Goal: Navigation & Orientation: Find specific page/section

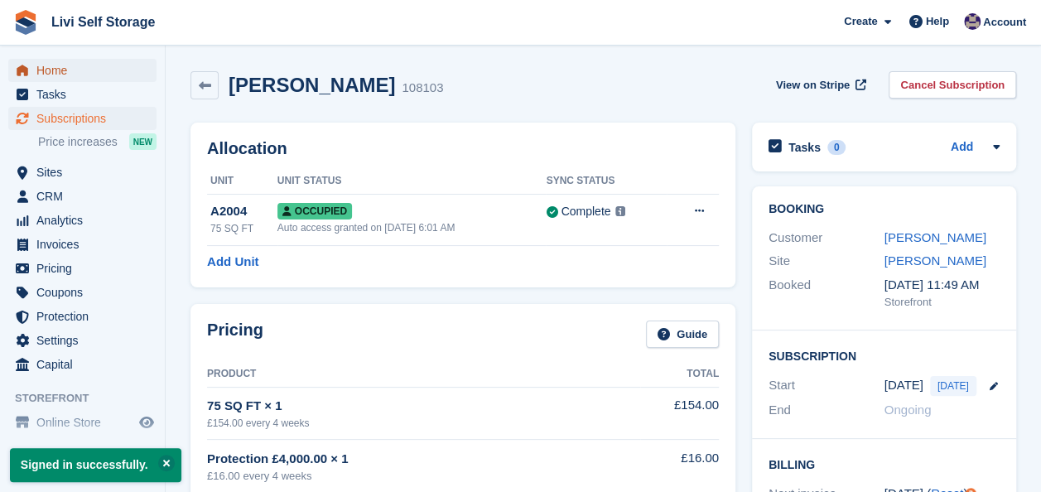
click at [66, 72] on span "Home" at bounding box center [85, 70] width 99 height 23
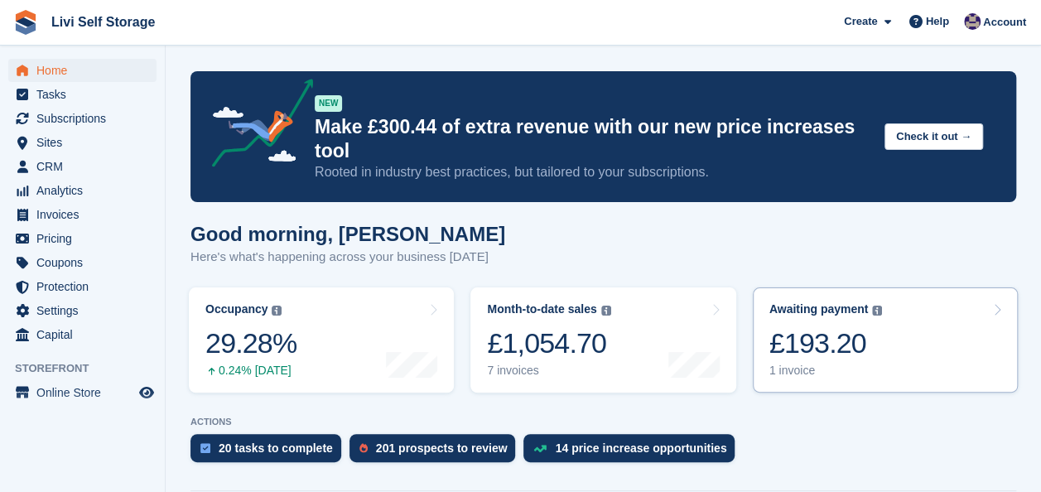
click at [792, 364] on div "1 invoice" at bounding box center [826, 371] width 113 height 14
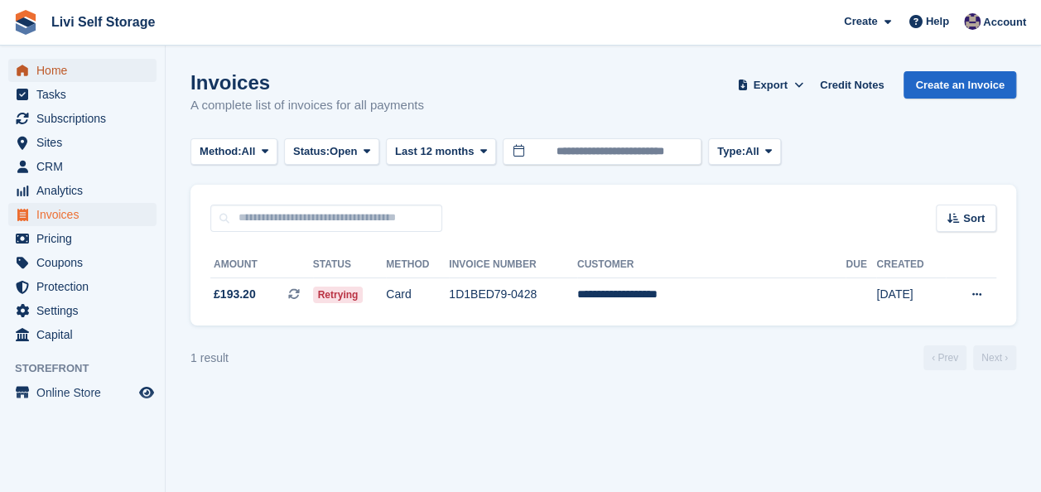
click at [42, 75] on span "Home" at bounding box center [85, 70] width 99 height 23
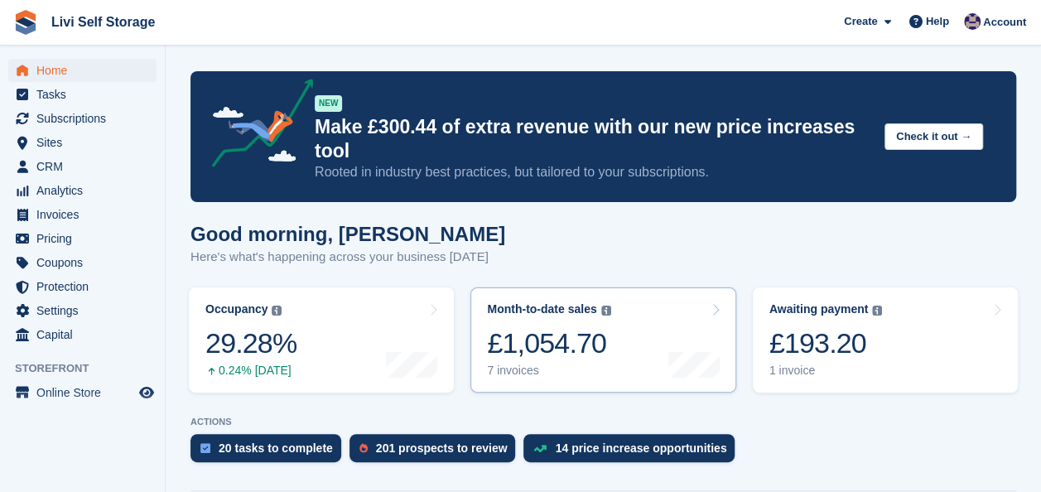
click at [521, 364] on div "7 invoices" at bounding box center [548, 371] width 123 height 14
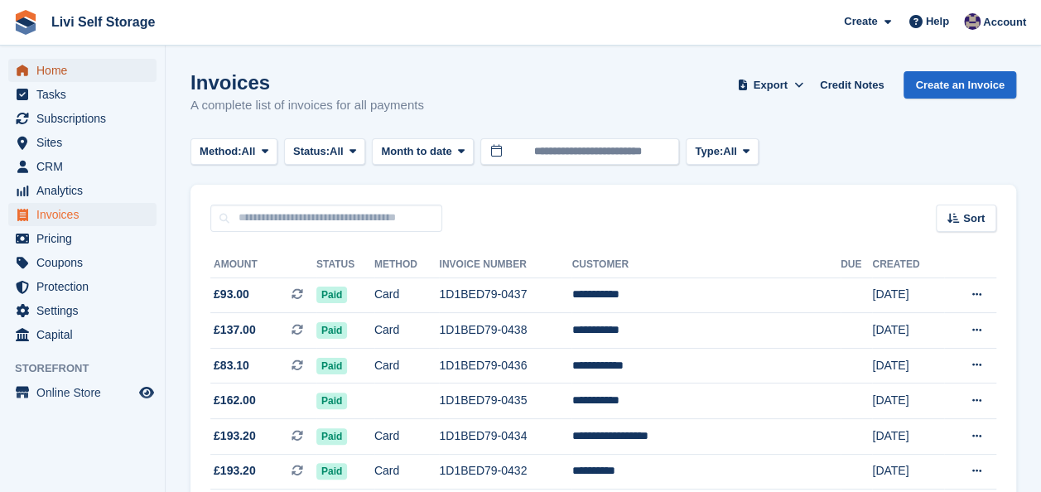
click at [64, 74] on span "Home" at bounding box center [85, 70] width 99 height 23
